Goal: Task Accomplishment & Management: Use online tool/utility

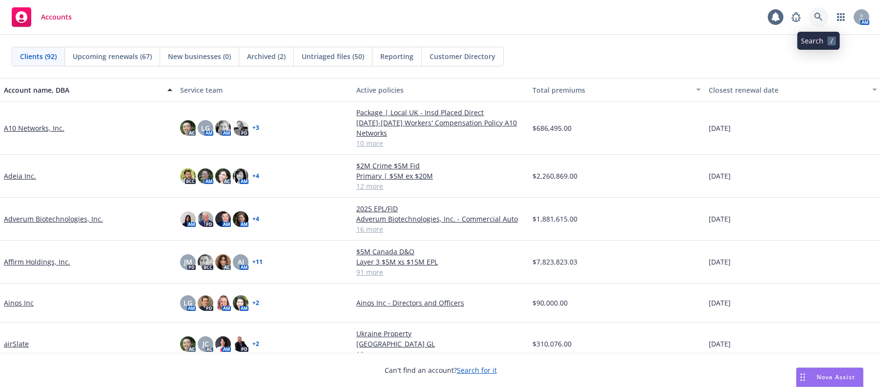
click at [819, 16] on icon at bounding box center [818, 17] width 9 height 9
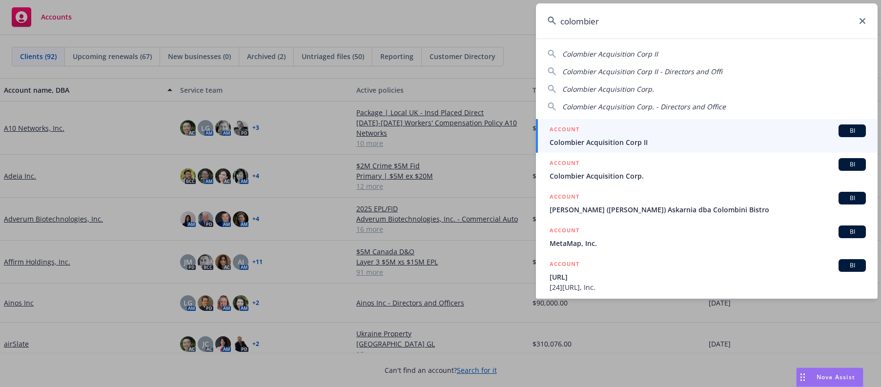
type input "colombier"
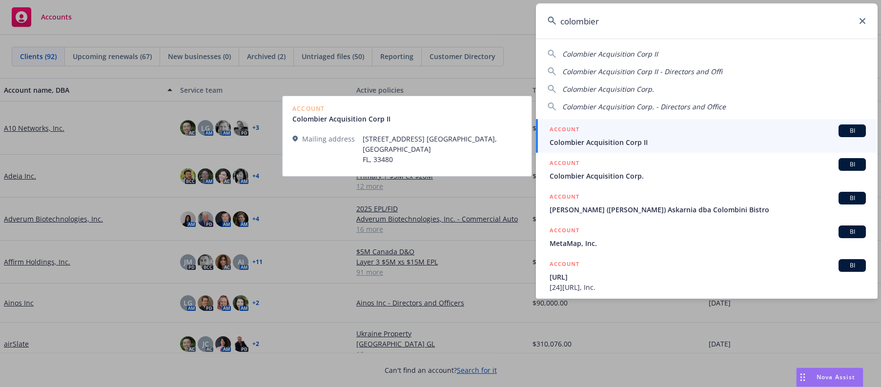
click at [618, 140] on span "Colombier Acquisition Corp II" at bounding box center [708, 142] width 316 height 10
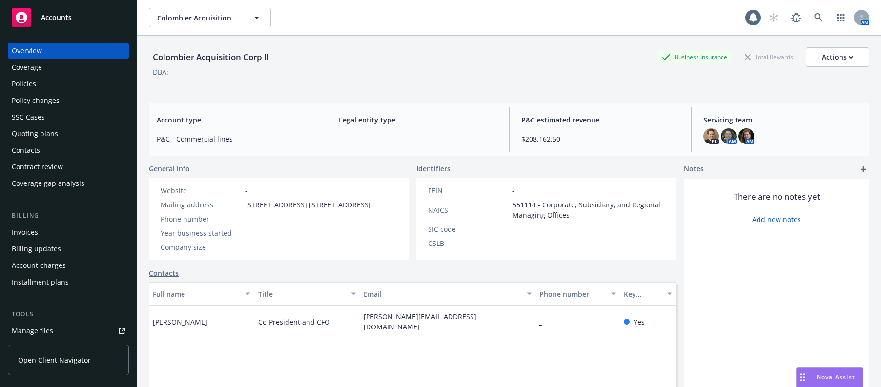
click at [34, 331] on div "Manage files" at bounding box center [32, 331] width 41 height 16
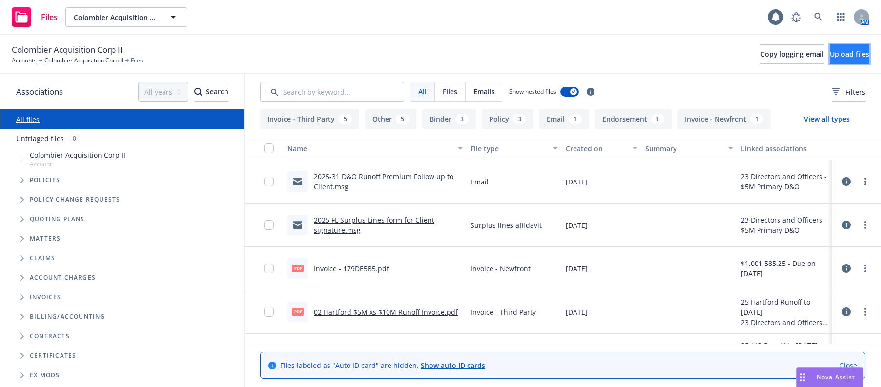
click at [833, 55] on span "Upload files" at bounding box center [850, 53] width 40 height 9
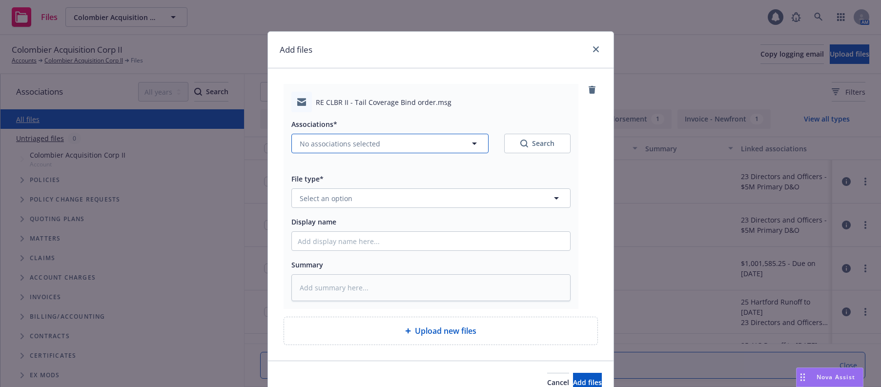
click at [332, 143] on span "No associations selected" at bounding box center [340, 144] width 81 height 10
type textarea "x"
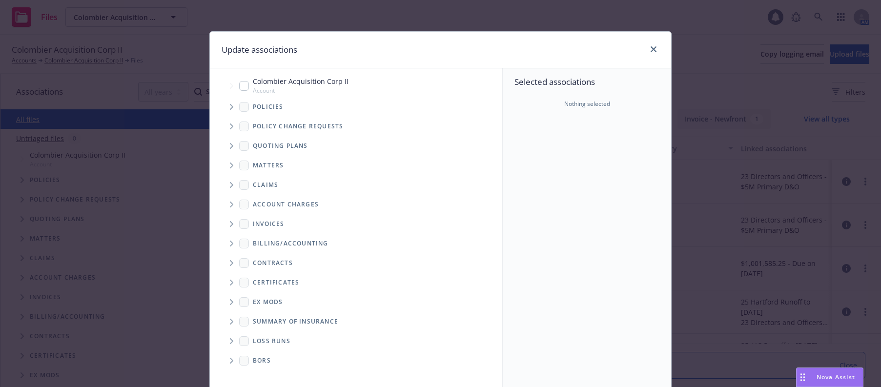
click at [230, 107] on icon "Tree Example" at bounding box center [232, 107] width 4 height 6
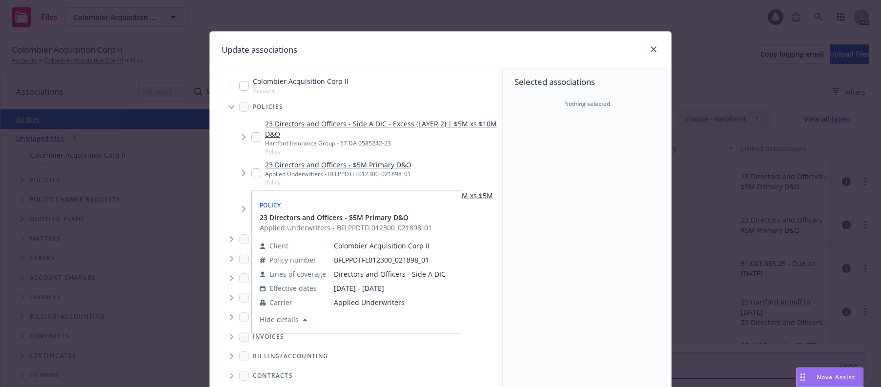
click at [255, 173] on input "Tree Example" at bounding box center [256, 173] width 10 height 10
checkbox input "true"
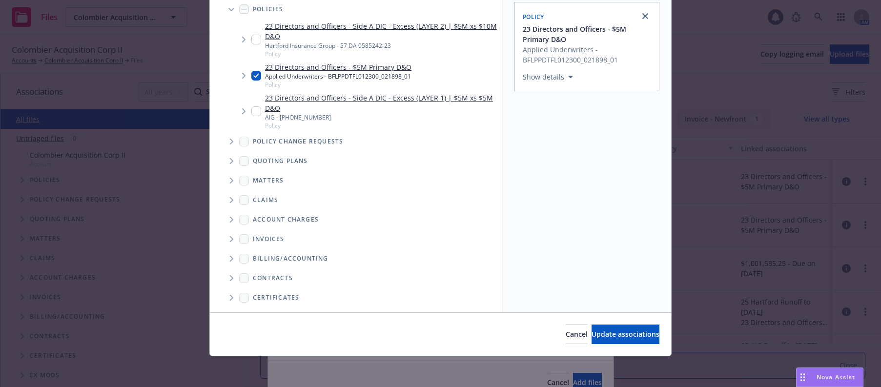
scroll to position [98, 0]
click at [613, 333] on span "Update associations" at bounding box center [626, 333] width 68 height 9
type textarea "x"
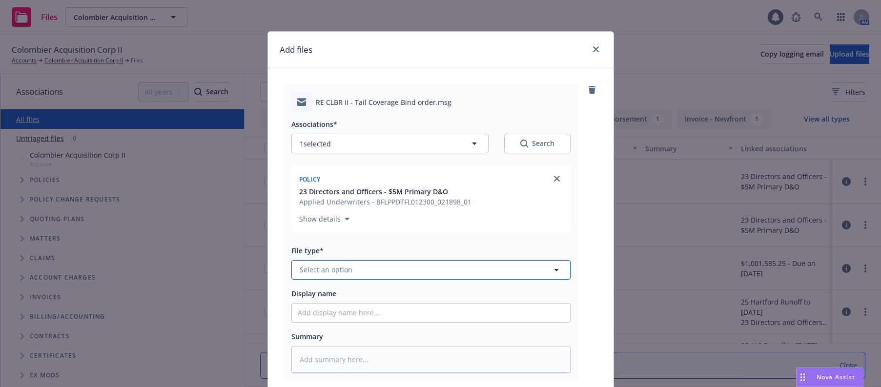
click at [324, 271] on span "Select an option" at bounding box center [326, 270] width 53 height 10
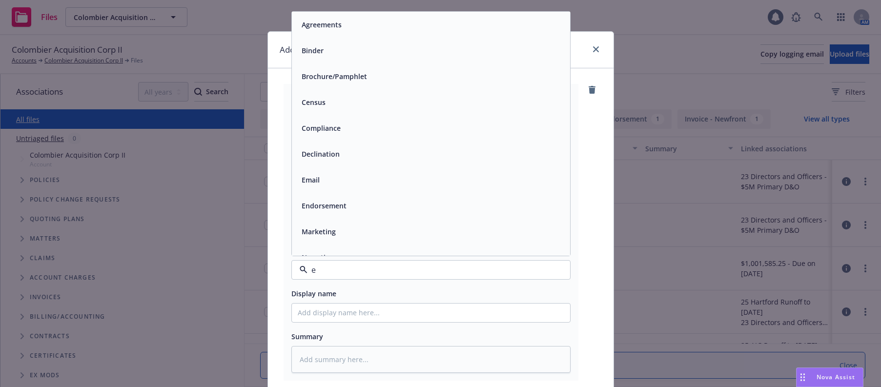
type input "em"
click at [302, 52] on span "Email" at bounding box center [311, 50] width 18 height 10
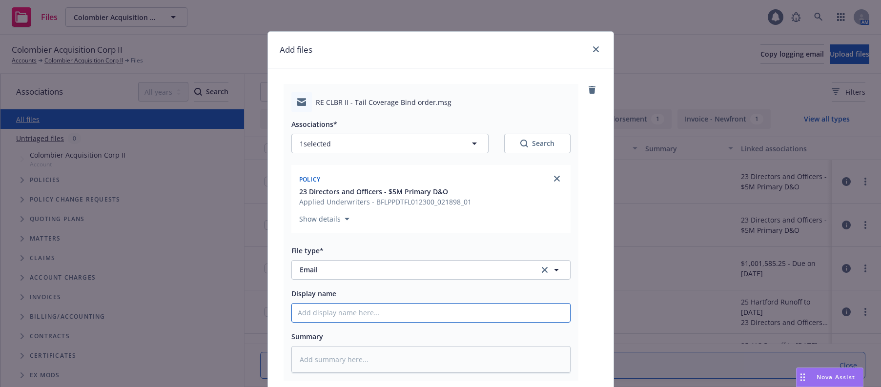
click at [340, 316] on input "Display name" at bounding box center [431, 313] width 278 height 19
type textarea "x"
type input "2"
type textarea "x"
type input "20"
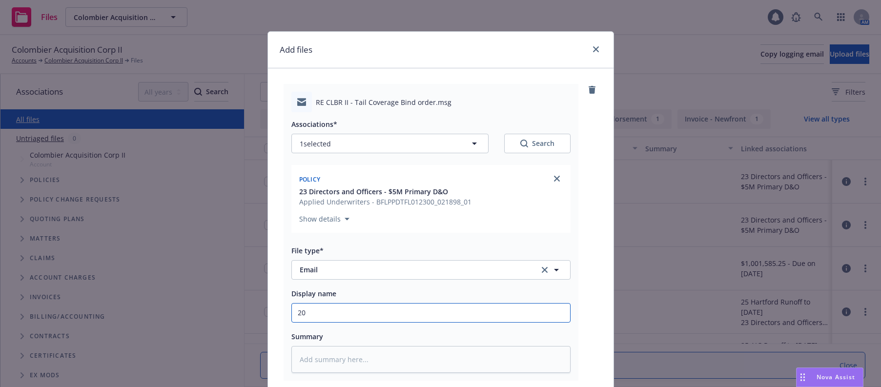
type textarea "x"
type input "202"
type textarea "x"
type input "2025"
type textarea "x"
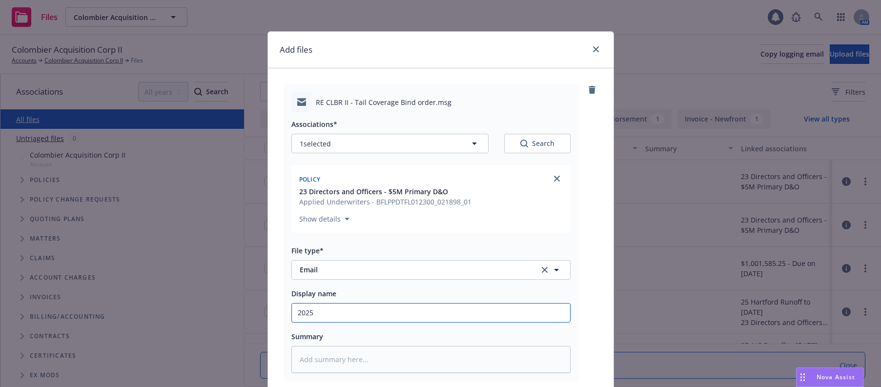
type input "2025-"
type textarea "x"
type input "2025-3"
type textarea "x"
type input "2025-31"
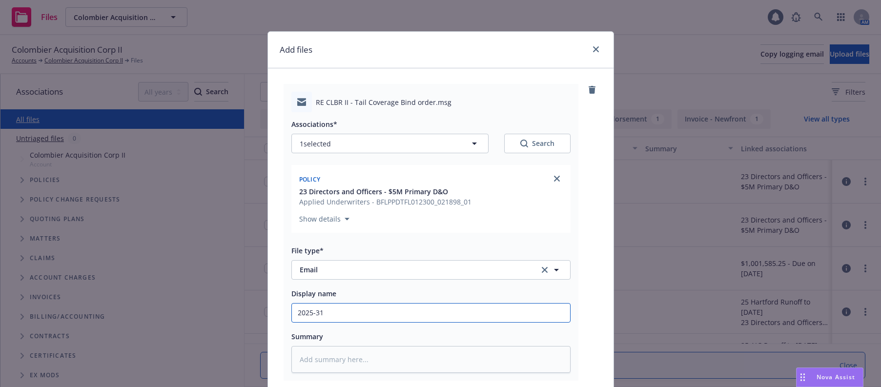
type textarea "x"
type input "2025-31"
type textarea "x"
type input "2025-31 D"
type textarea "x"
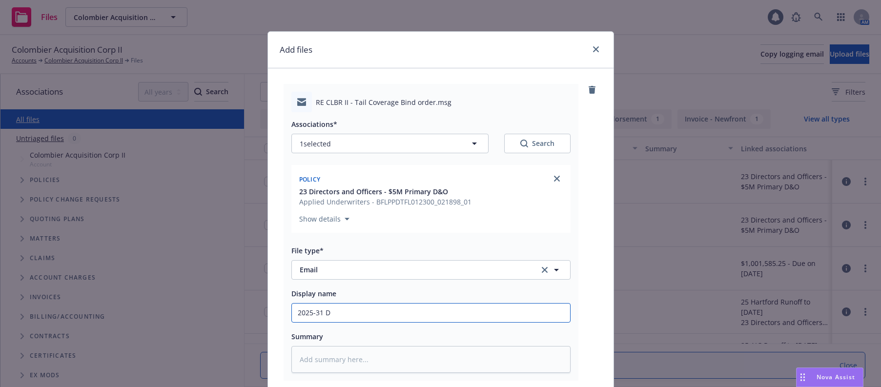
type input "2025-31 D&"
type textarea "x"
type input "2025-31 D&O"
type textarea "x"
type input "2025-31 D&O"
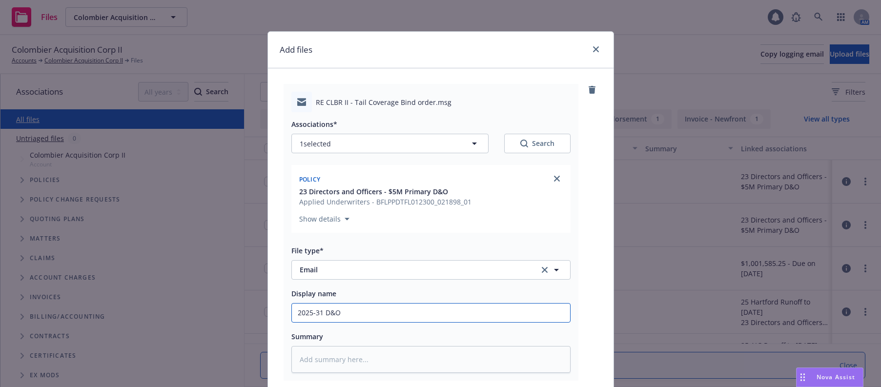
type textarea "x"
type input "2025-31 D&O R"
type textarea "x"
type input "2025-31 D&O Ru"
type textarea "x"
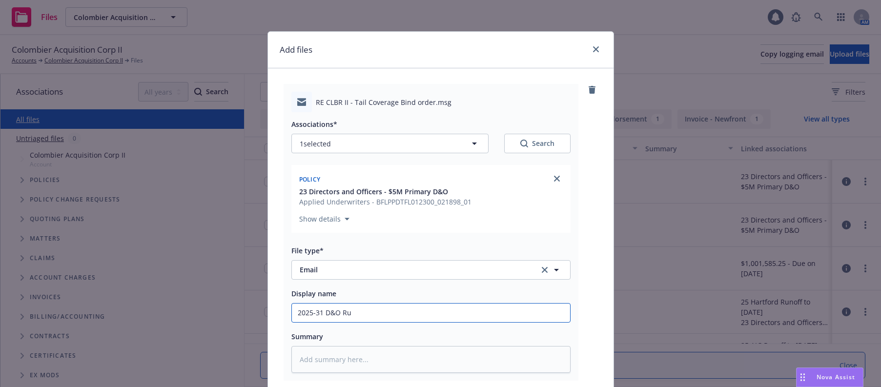
type input "2025-31 D&O Run"
type textarea "x"
type input "2025-31 D&O Runo"
type textarea "x"
type input "2025-31 D&O Runof"
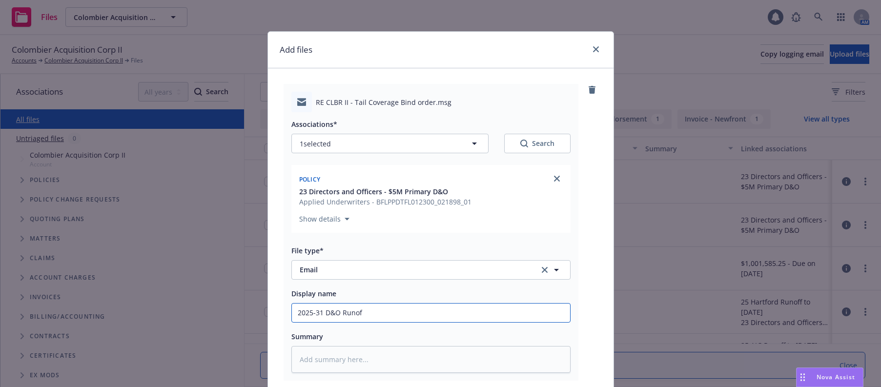
type textarea "x"
type input "2025-31 D&O Runoff"
type textarea "x"
type input "2025-31 D&O Runoff"
type textarea "x"
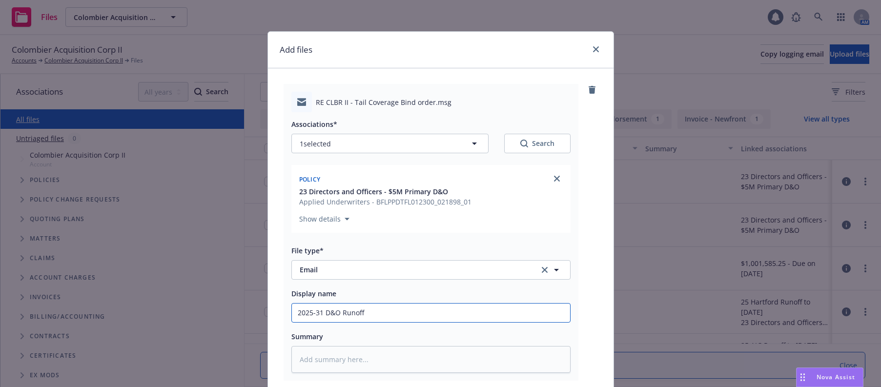
type input "2025-31 D&O Runoff I"
type textarea "x"
type input "2025-31 D&O Runoff In"
type textarea "x"
type input "2025-31 D&O Runoff Inv"
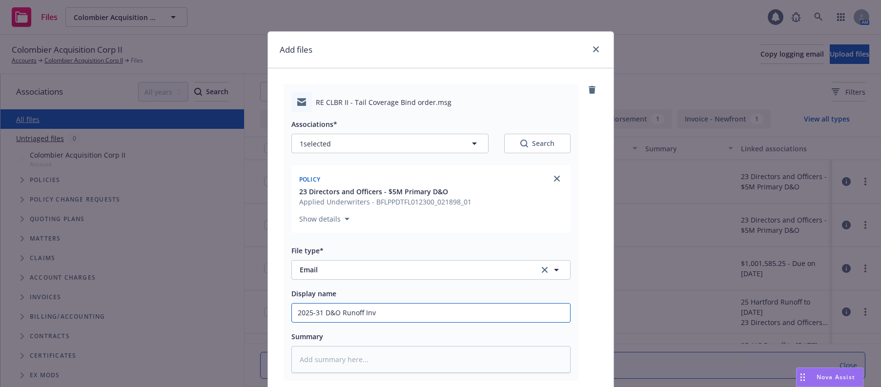
type textarea "x"
type input "2025-31 D&O Runoff Invo"
type textarea "x"
type input "2025-31 D&O Runoff Invoi"
type textarea "x"
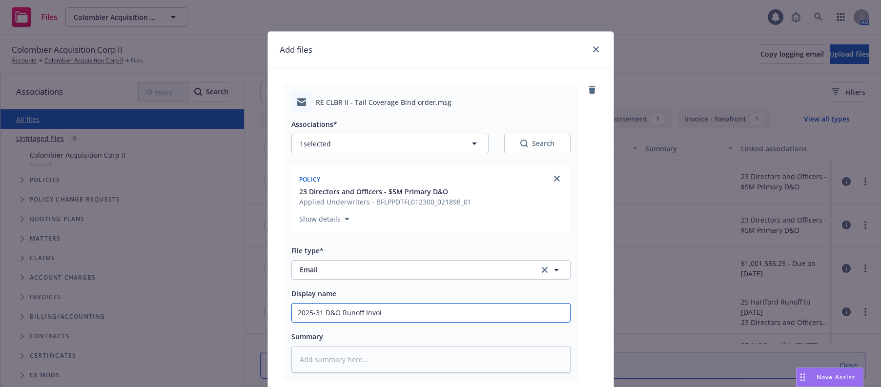
type input "2025-31 D&O Runoff Invoic"
type textarea "x"
type input "2025-31 D&O Runoff Invoice"
type textarea "x"
type input "2025-31 D&O Runoff Invoice"
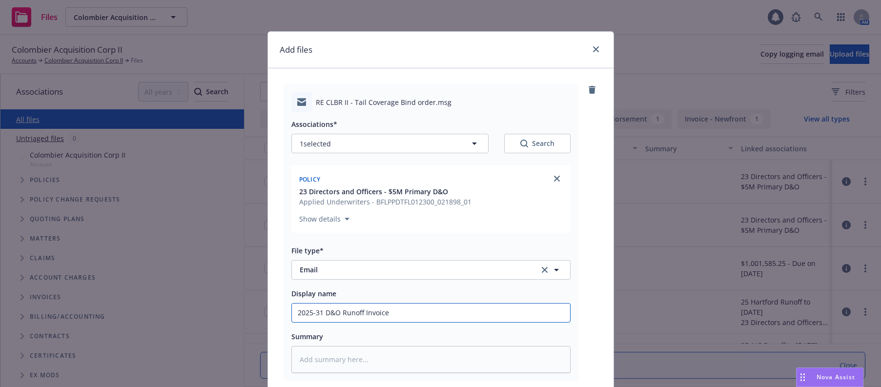
type textarea "x"
type input "2025-31 D&O Runoff Invoice t"
type textarea "x"
type input "2025-31 D&O Runoff Invoice to"
type textarea "x"
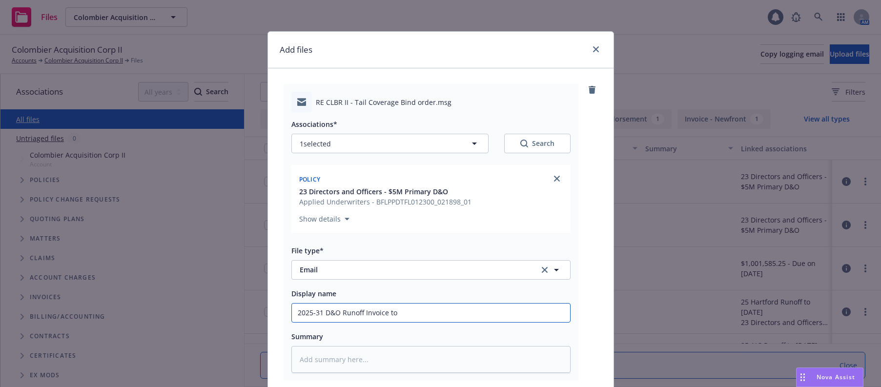
type input "2025-31 D&O Runoff Invoice to"
type textarea "x"
type input "2025-31 D&O Runoff Invoice to C"
type textarea "x"
type input "2025-31 D&O Runoff Invoice to Cl"
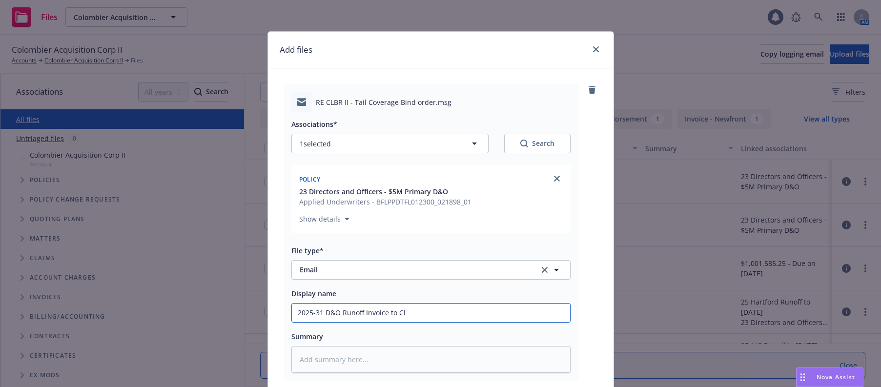
type textarea "x"
type input "2025-31 D&O Runoff Invoice to Cli"
type textarea "x"
type input "2025-31 D&O Runoff Invoice to Clie"
type textarea "x"
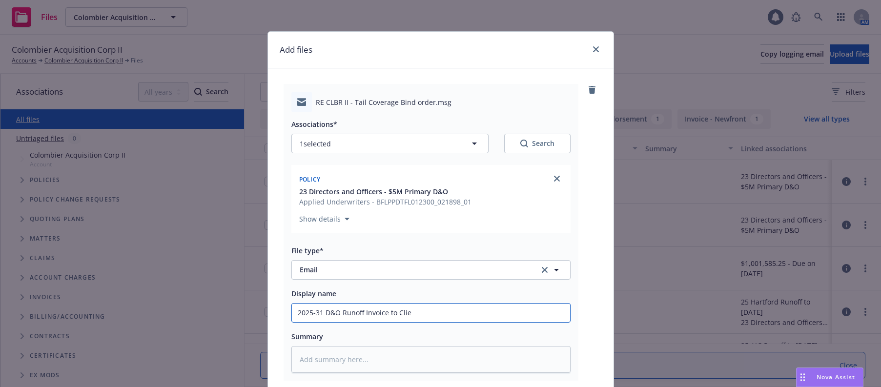
type input "2025-31 D&O Runoff Invoice to [GEOGRAPHIC_DATA]"
type textarea "x"
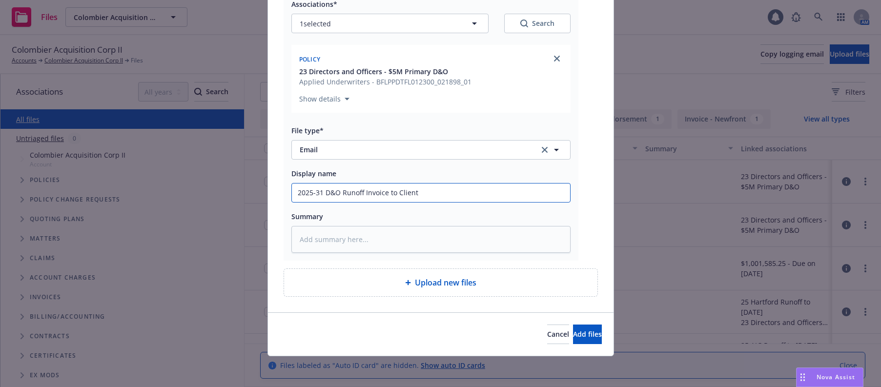
scroll to position [121, 0]
type input "2025-31 D&O Runoff Invoice to Client"
click at [573, 333] on span "Add files" at bounding box center [587, 333] width 29 height 9
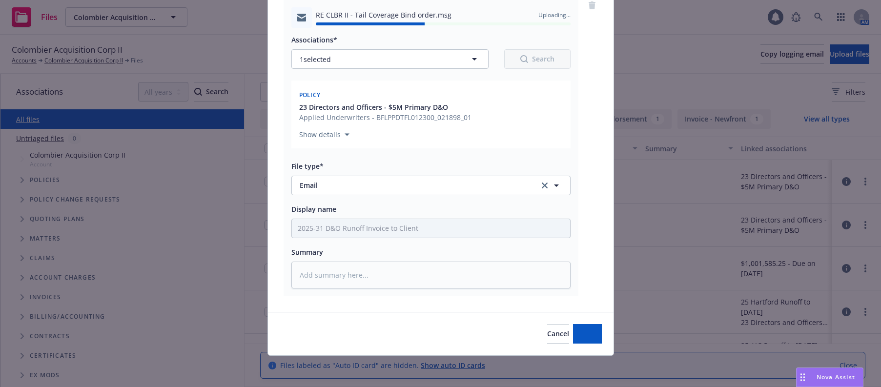
type textarea "x"
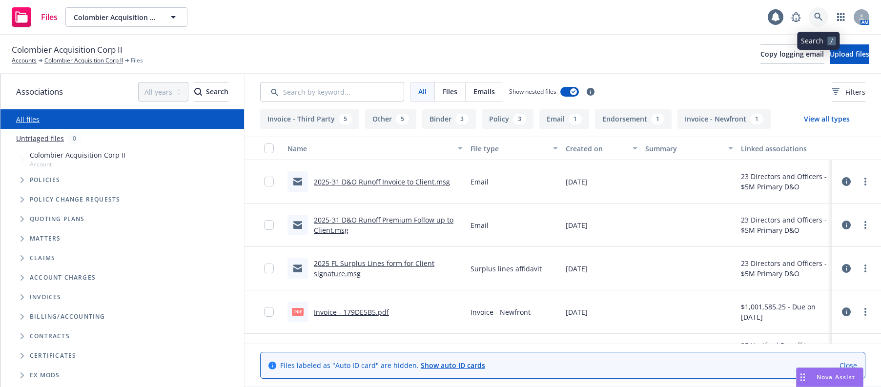
click at [818, 18] on icon at bounding box center [818, 17] width 8 height 8
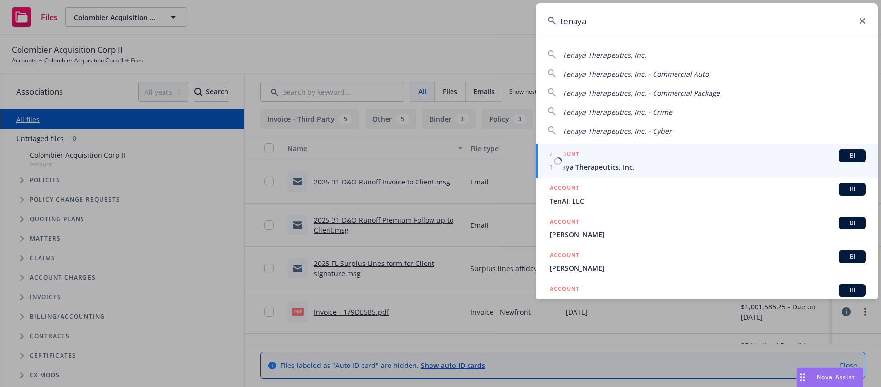
type input "tenaya"
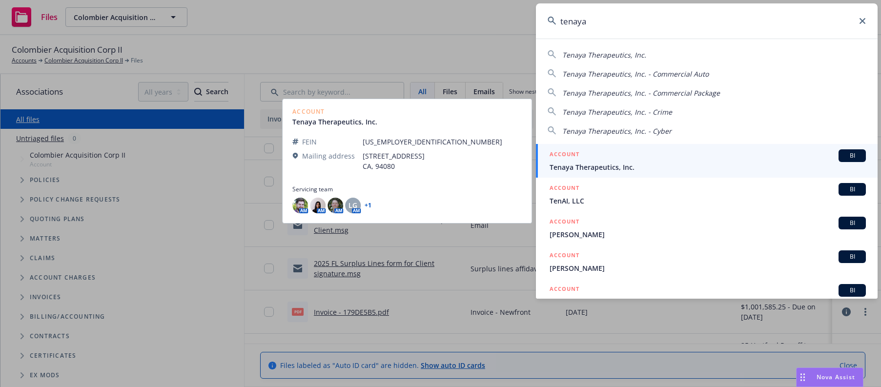
click at [603, 166] on span "Tenaya Therapeutics, Inc." at bounding box center [708, 167] width 316 height 10
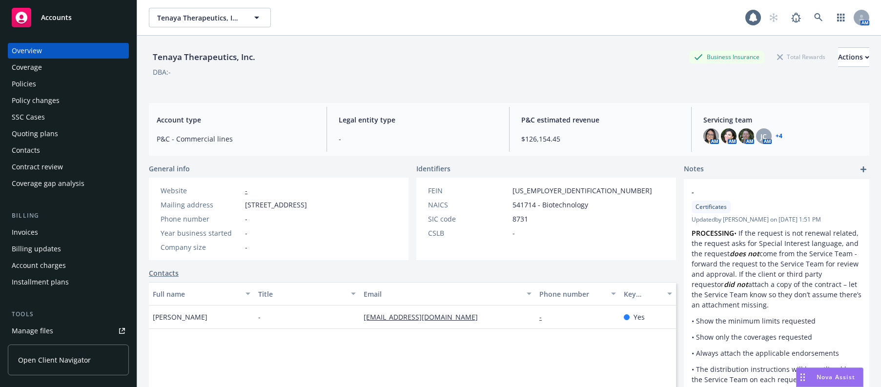
click at [31, 233] on div "Invoices" at bounding box center [25, 233] width 26 height 16
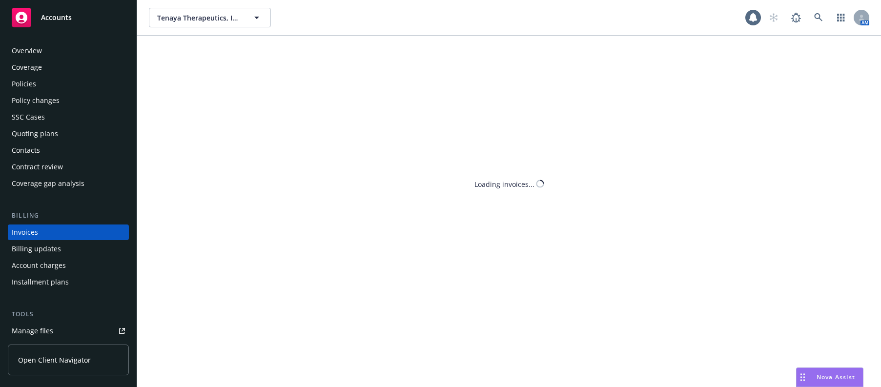
scroll to position [23, 0]
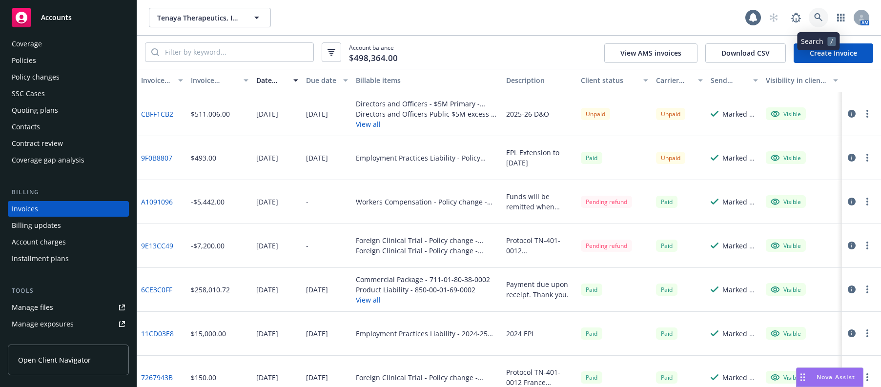
click at [817, 18] on icon at bounding box center [818, 17] width 9 height 9
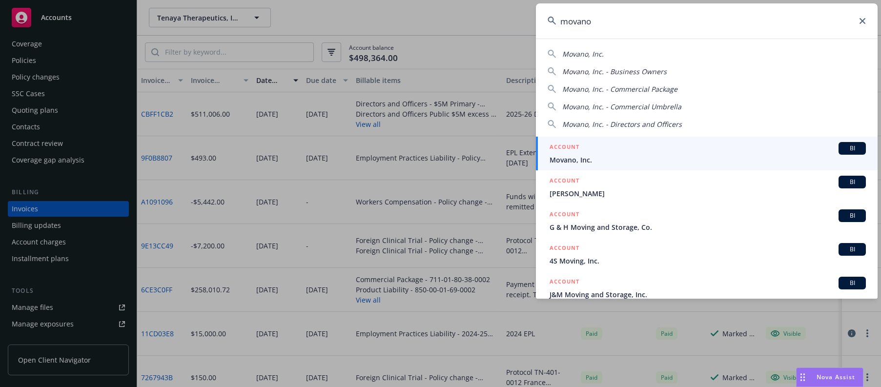
type input "movano"
click at [569, 159] on span "Movano, Inc." at bounding box center [708, 160] width 316 height 10
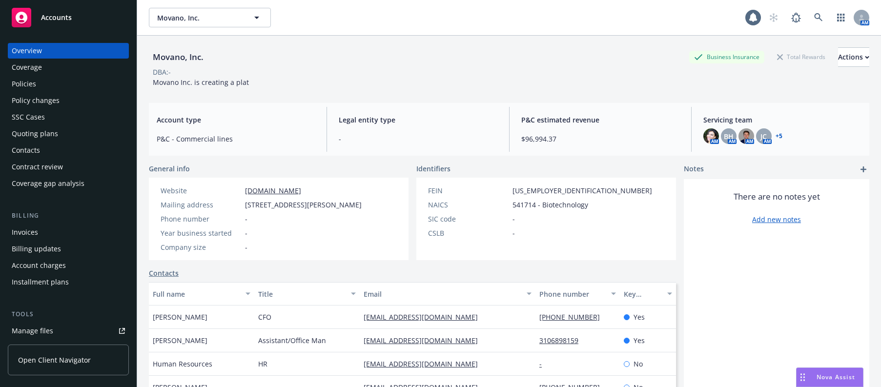
click at [25, 232] on div "Invoices" at bounding box center [25, 233] width 26 height 16
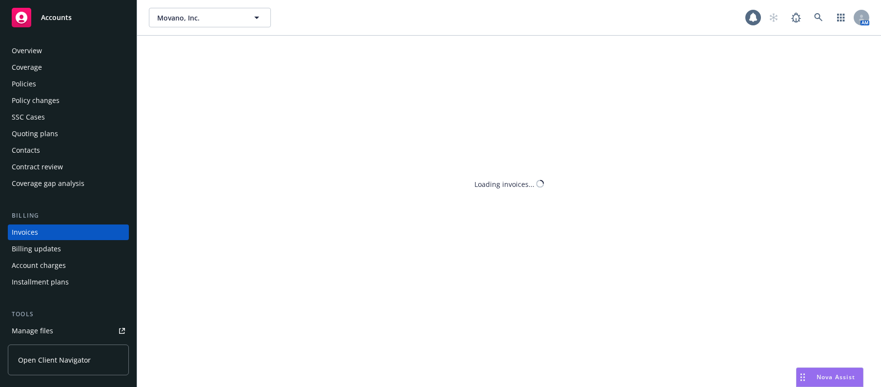
scroll to position [23, 0]
